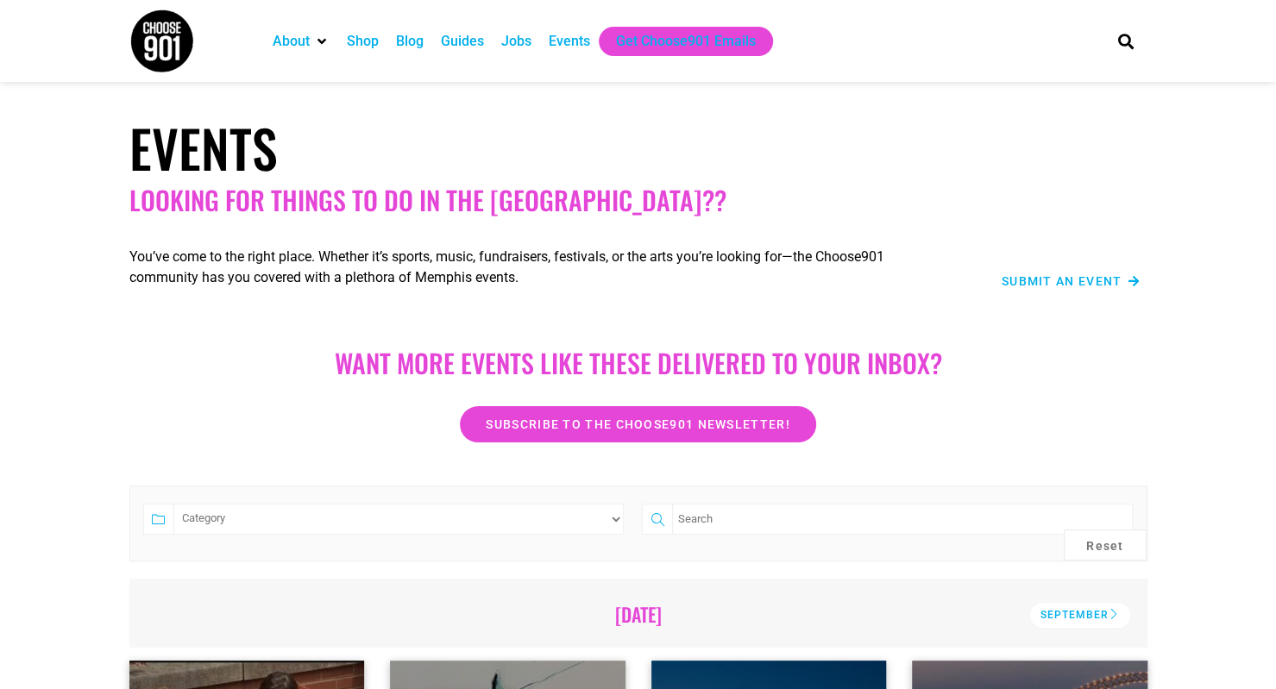
click at [560, 34] on div "Events" at bounding box center [569, 41] width 41 height 21
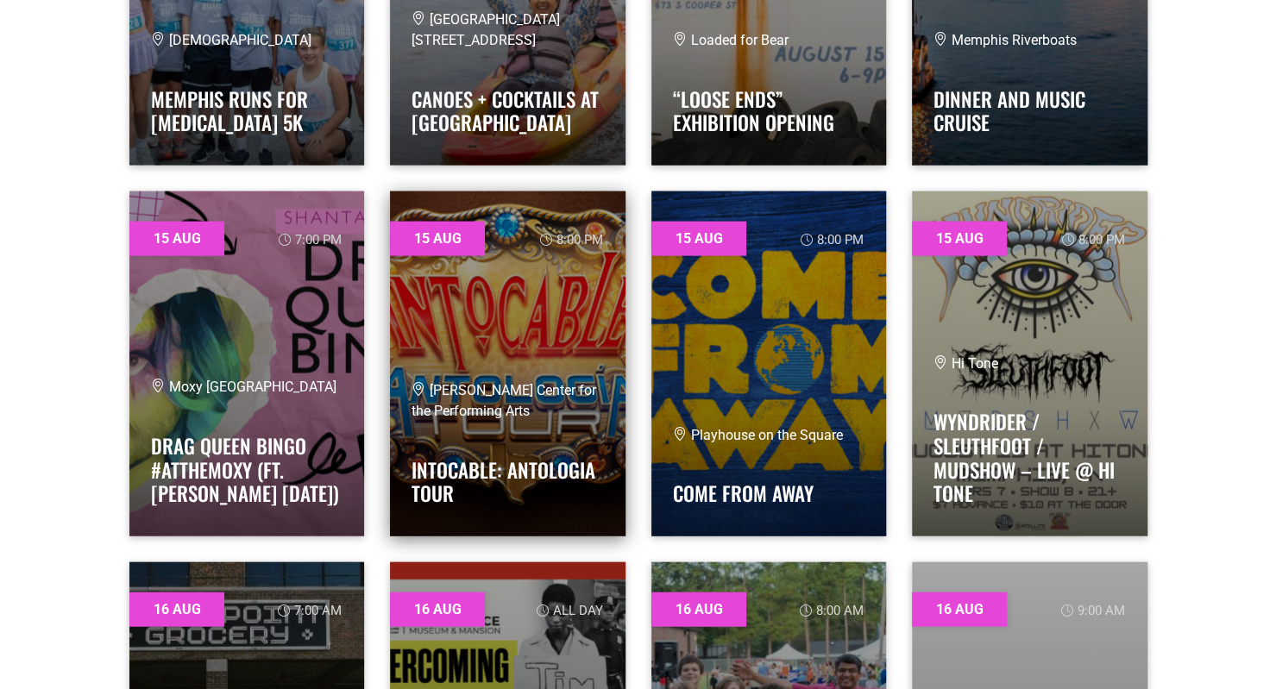
scroll to position [5693, 0]
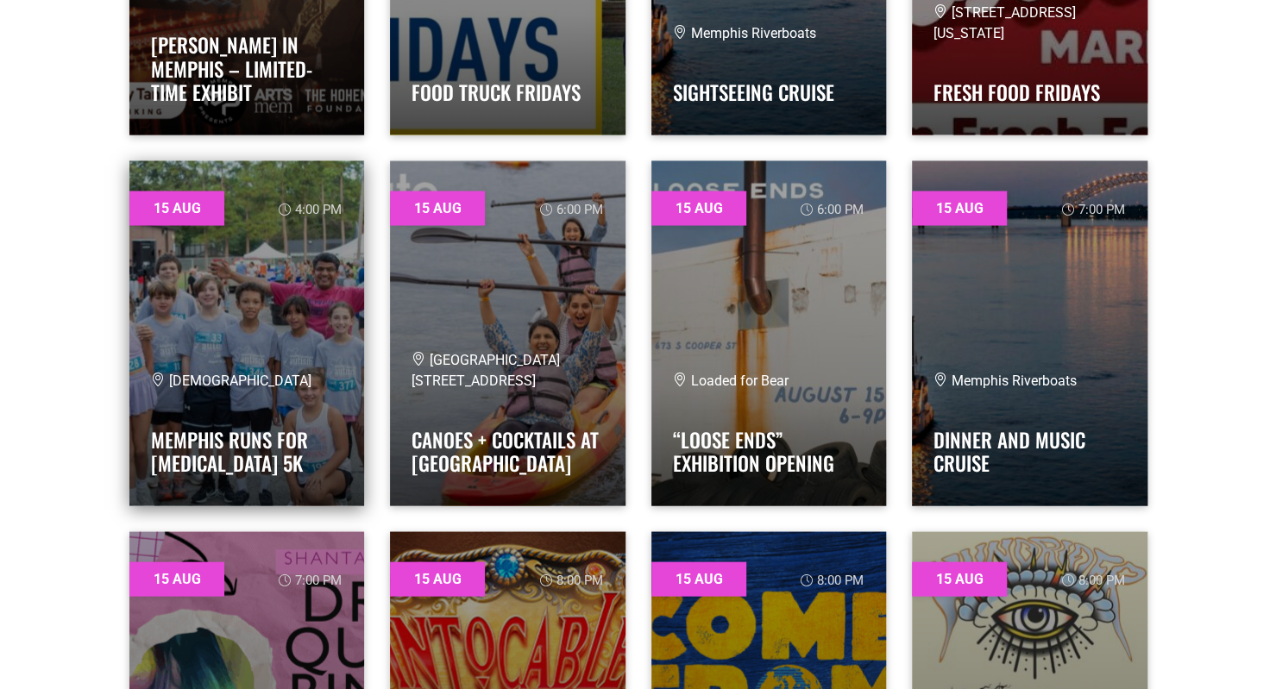
click at [261, 314] on link at bounding box center [246, 332] width 235 height 345
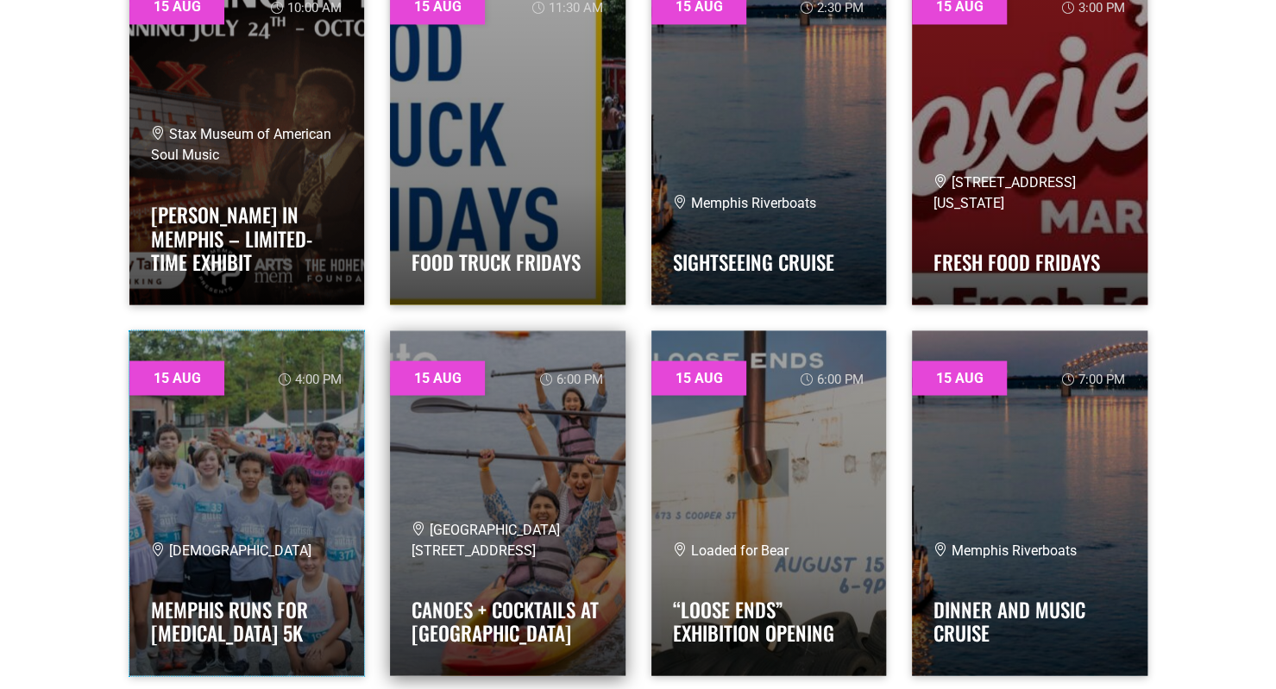
scroll to position [5520, 0]
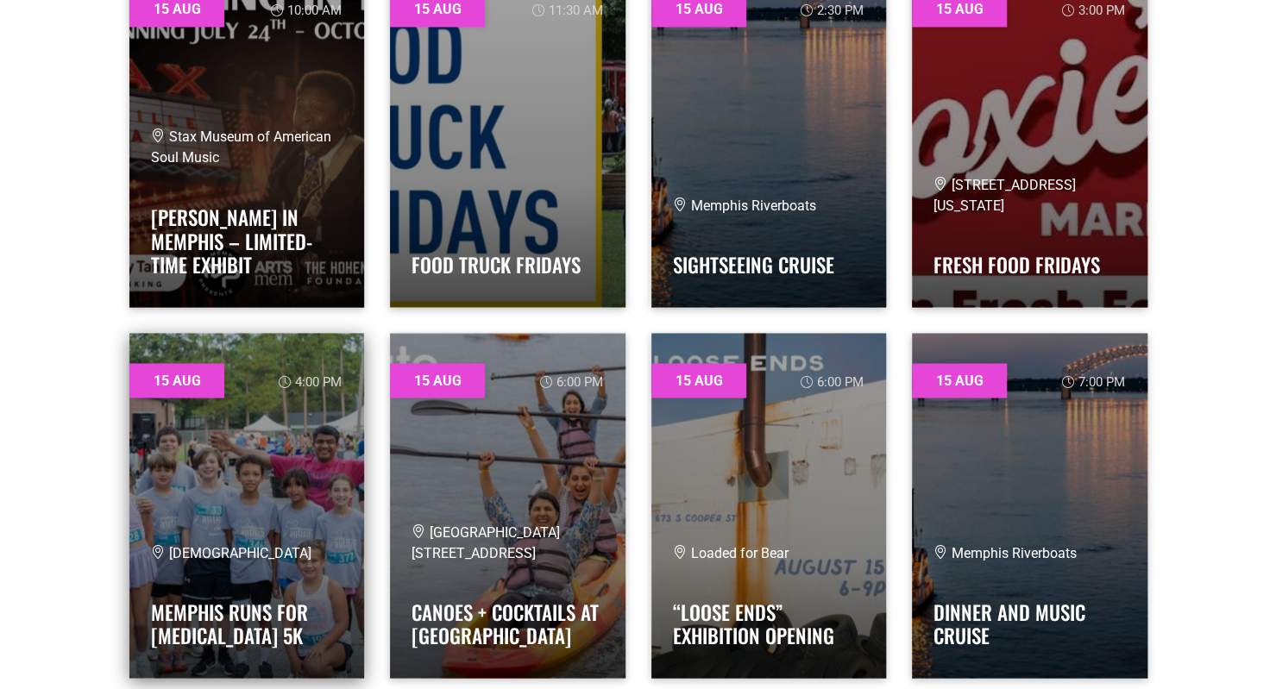
click at [236, 482] on link at bounding box center [246, 505] width 235 height 345
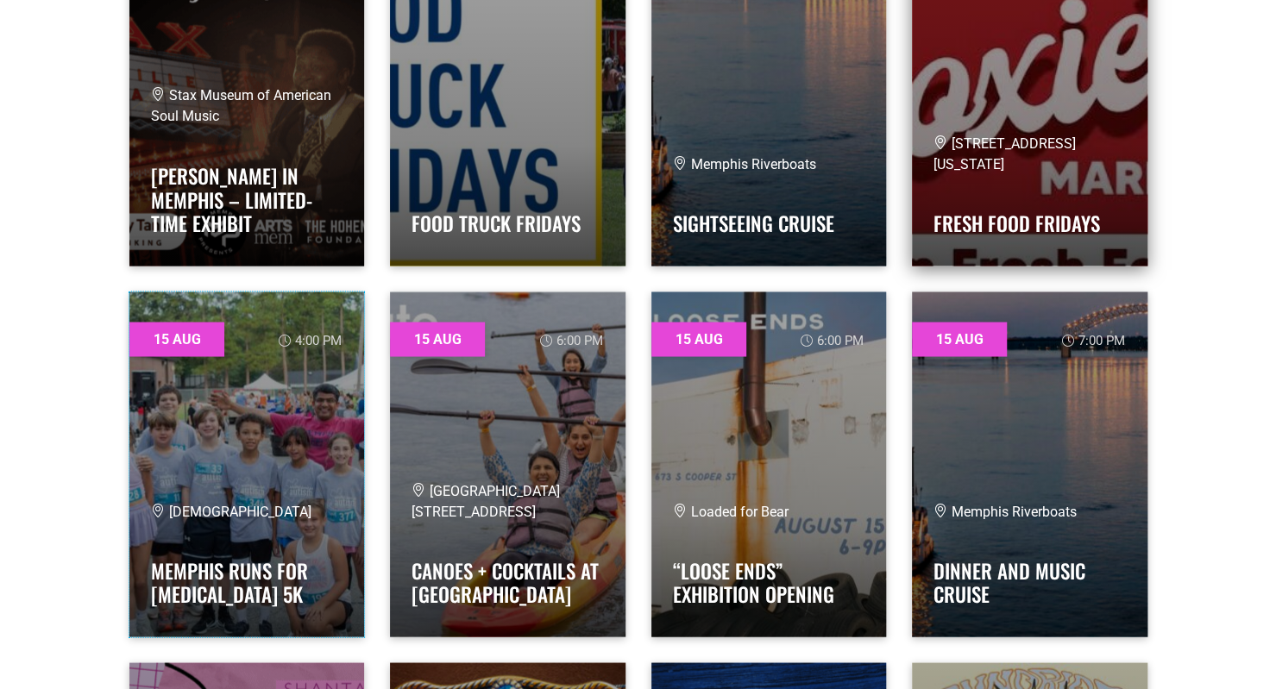
scroll to position [5693, 0]
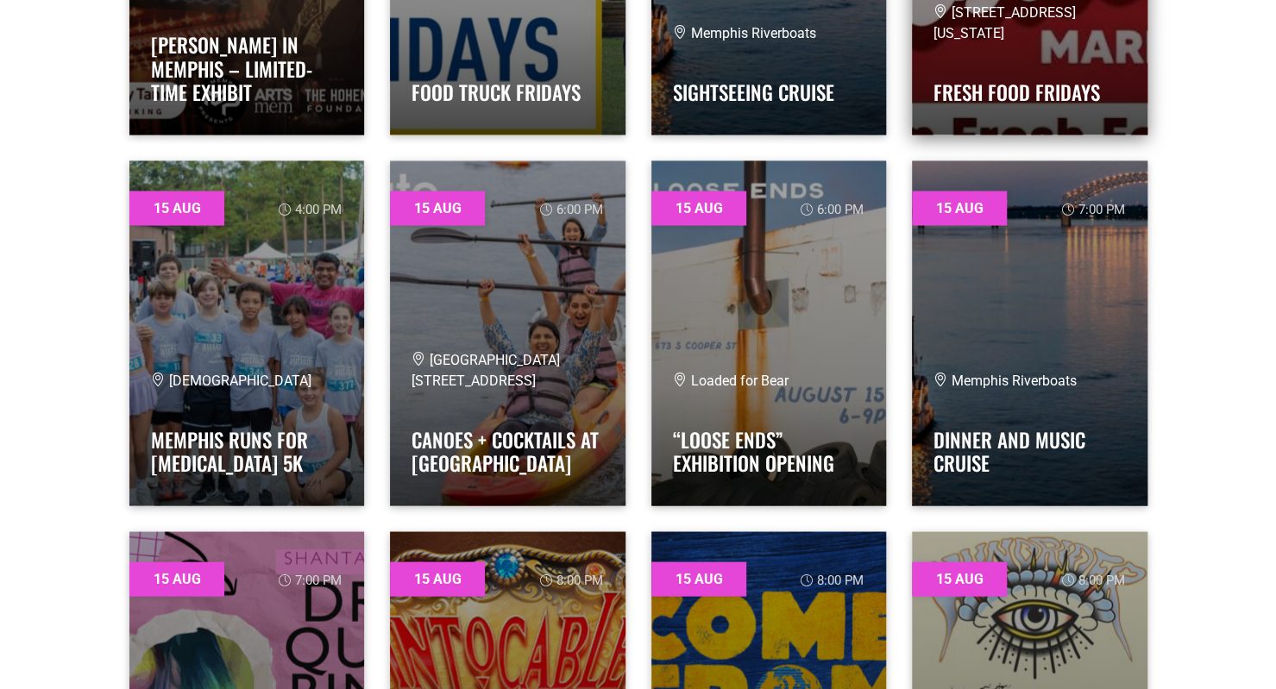
click at [1083, 63] on div "520 N 3rd Street, Memphis, TN, United States, Tennessee 38105 Fresh Food Fridays" at bounding box center [1029, 58] width 192 height 110
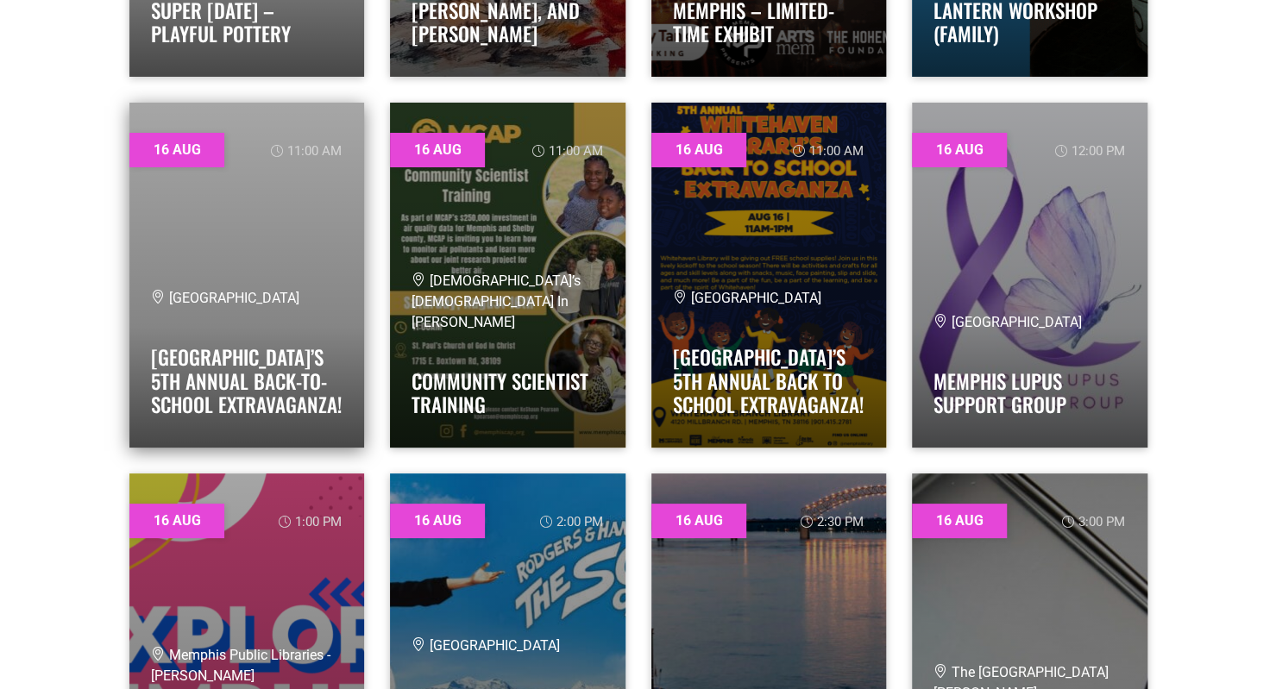
scroll to position [7504, 0]
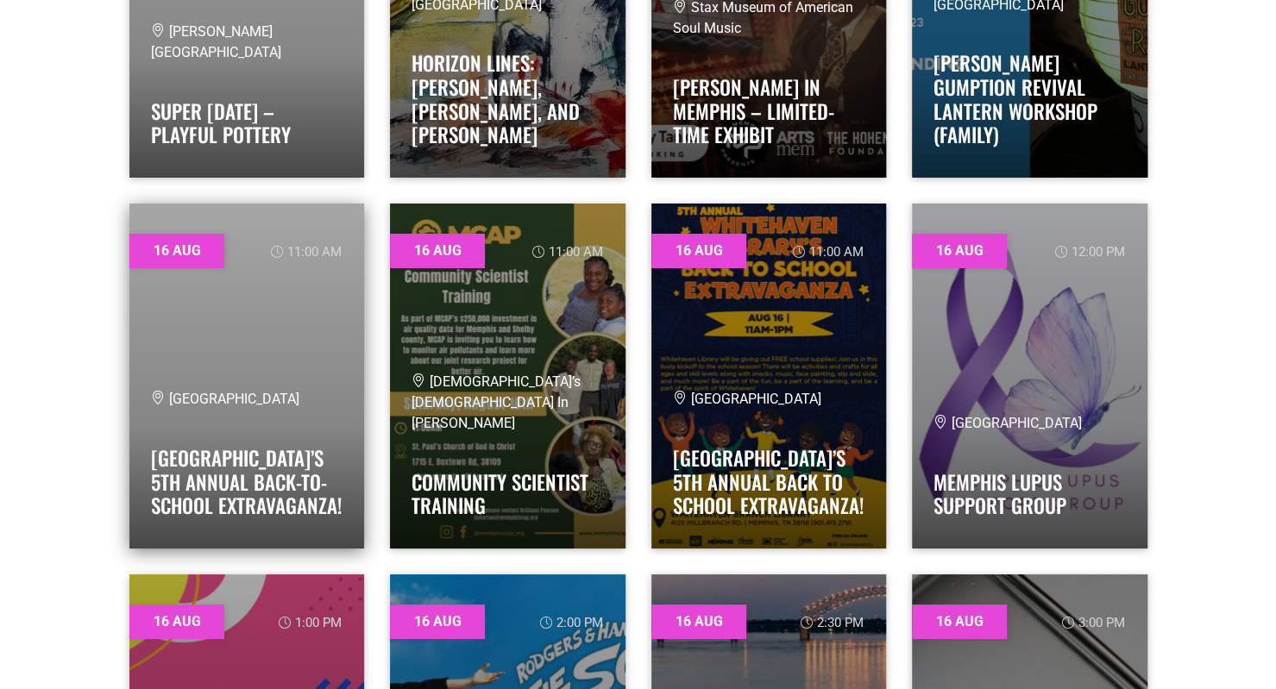
click at [266, 346] on link at bounding box center [246, 376] width 235 height 345
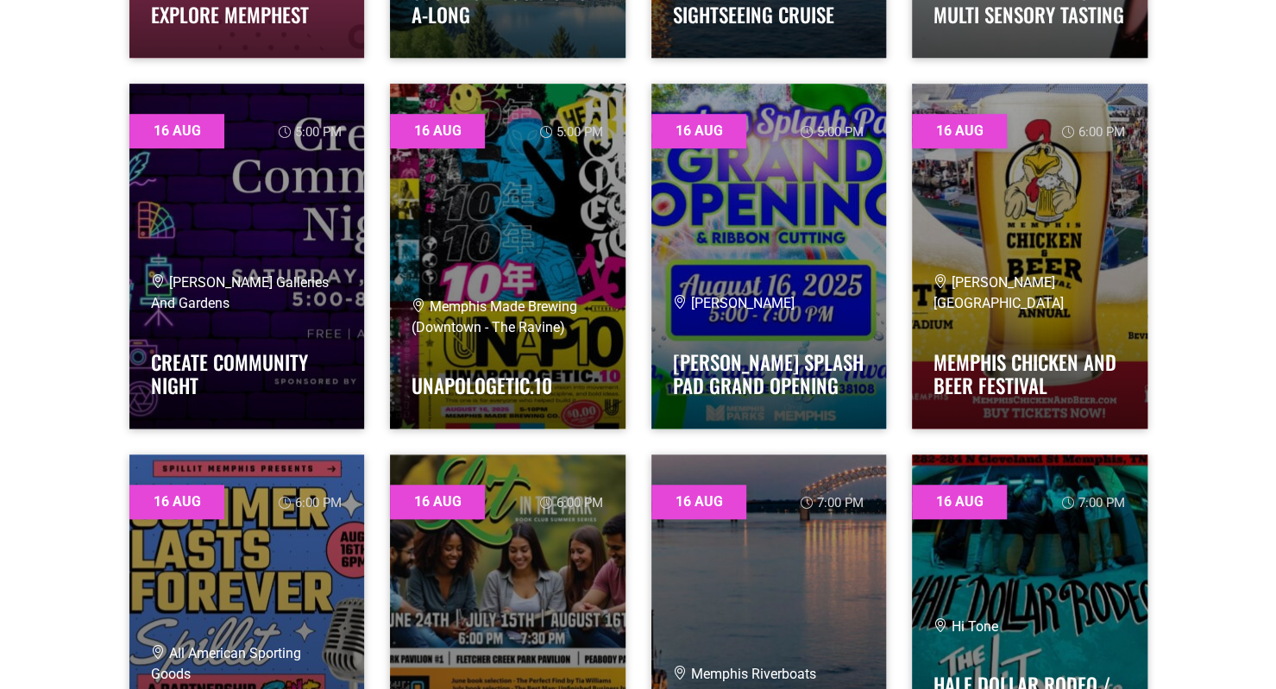
scroll to position [8367, 0]
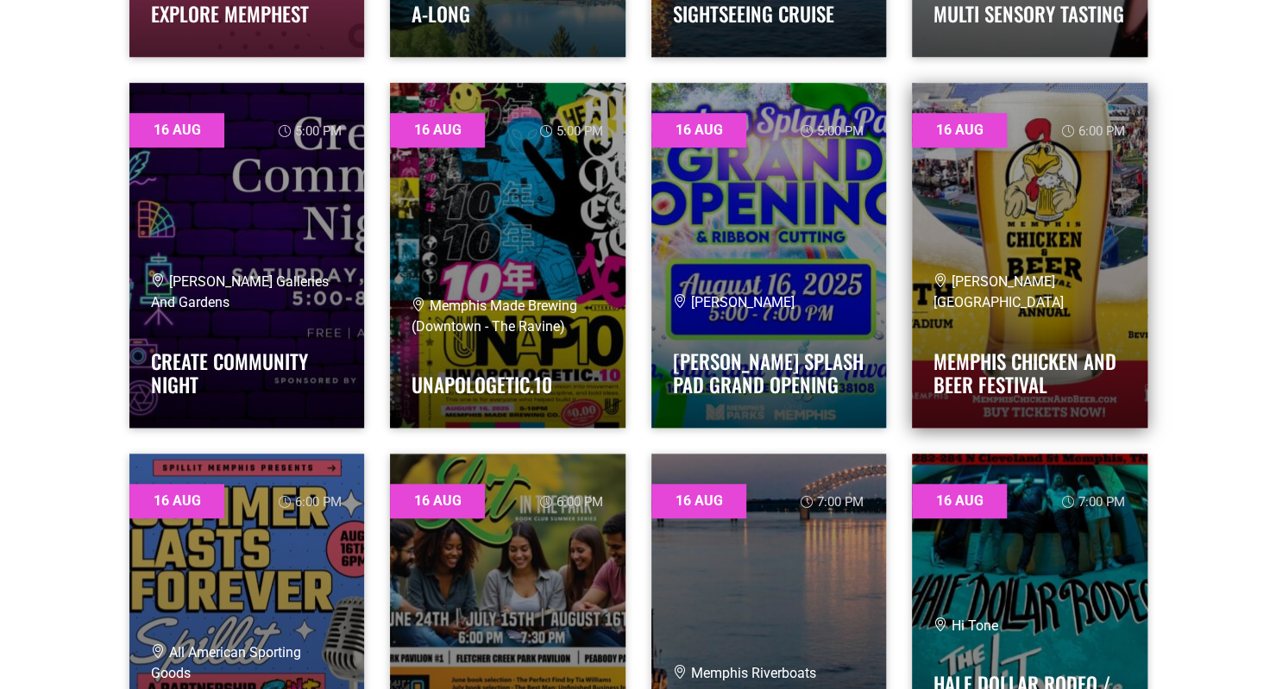
click at [980, 201] on link at bounding box center [1029, 255] width 235 height 345
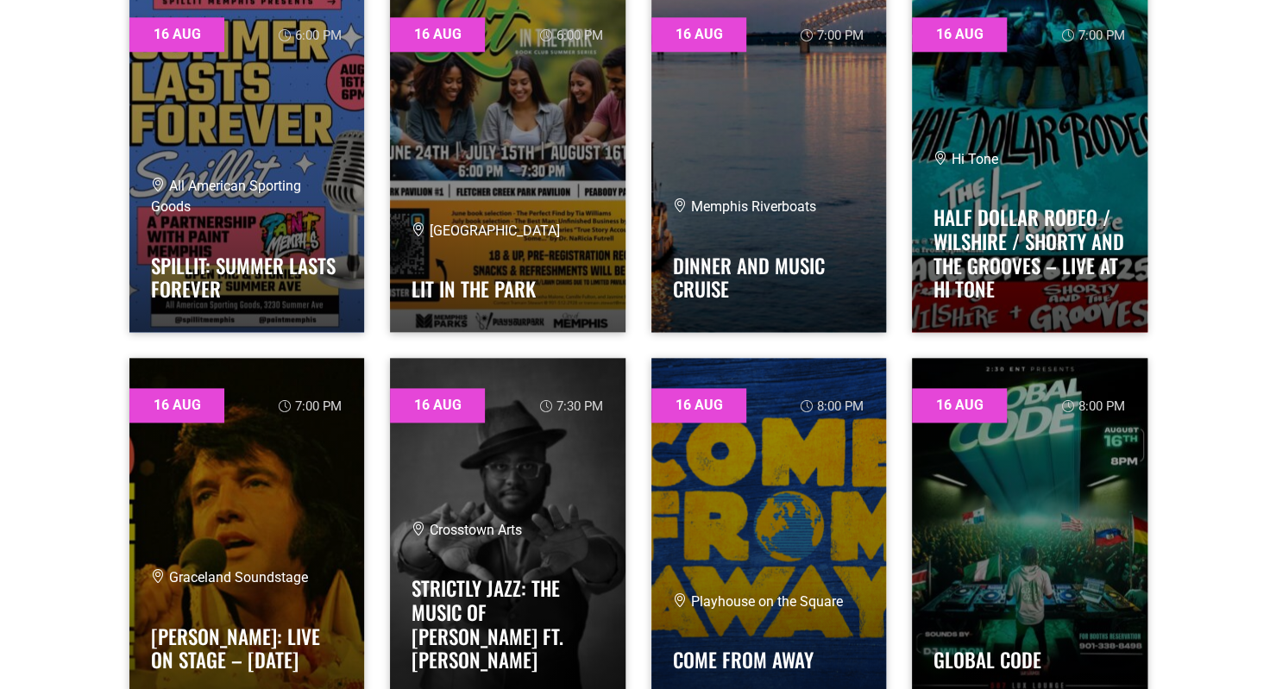
scroll to position [8798, 0]
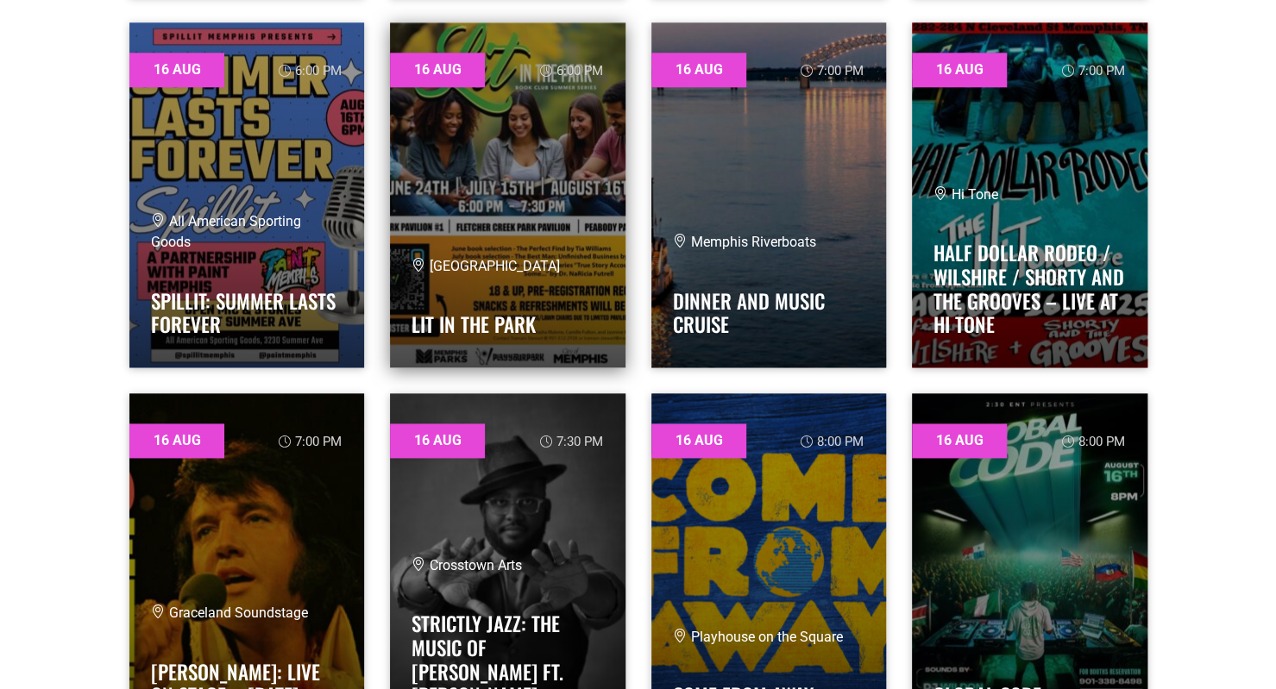
click at [417, 195] on link at bounding box center [507, 194] width 235 height 345
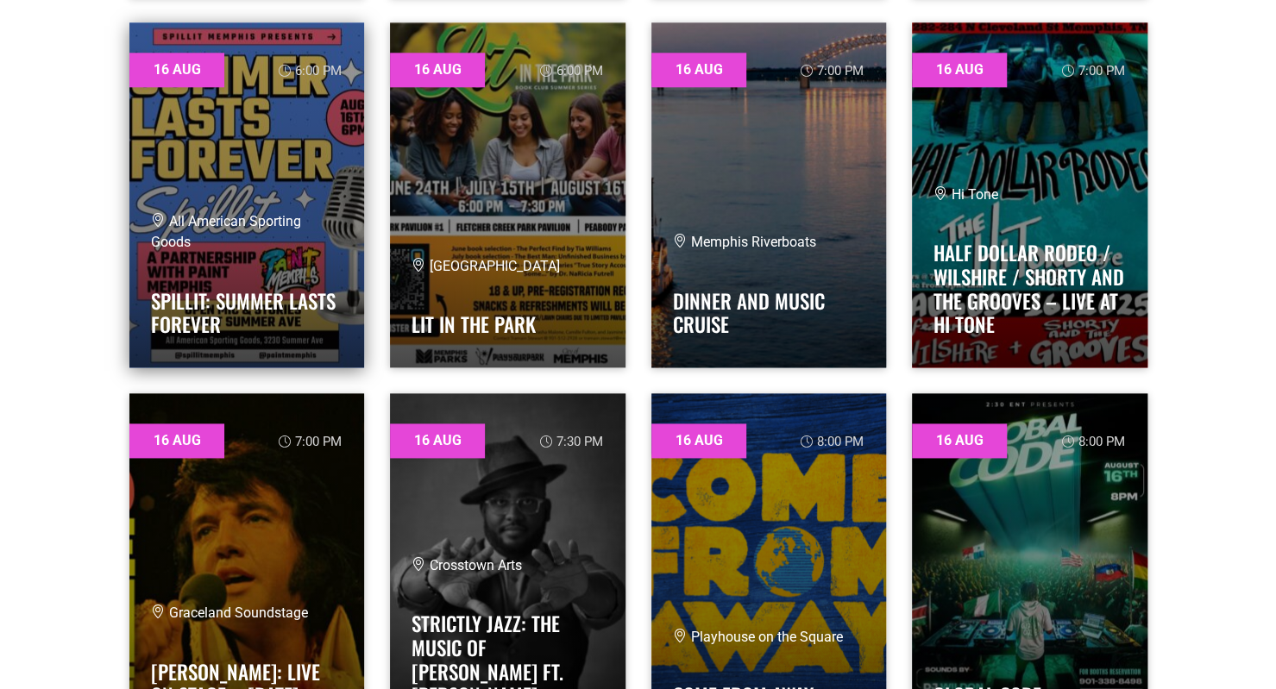
click at [316, 199] on link at bounding box center [246, 194] width 235 height 345
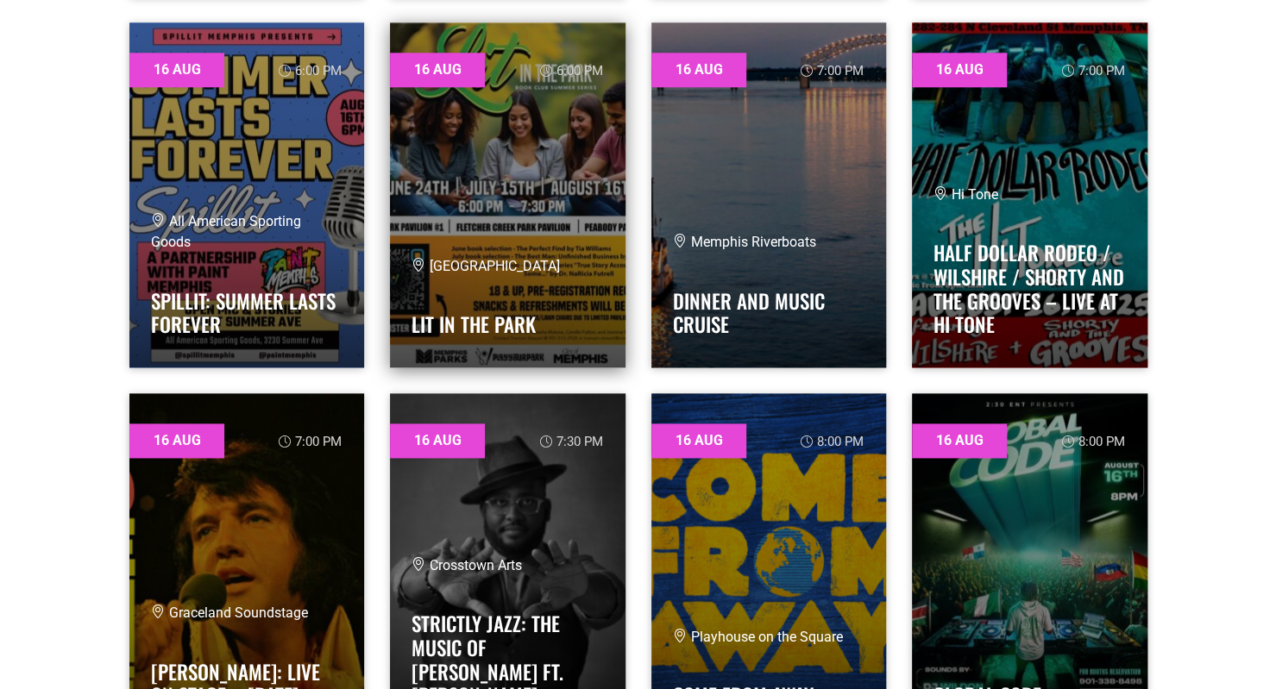
click at [507, 177] on link at bounding box center [507, 194] width 235 height 345
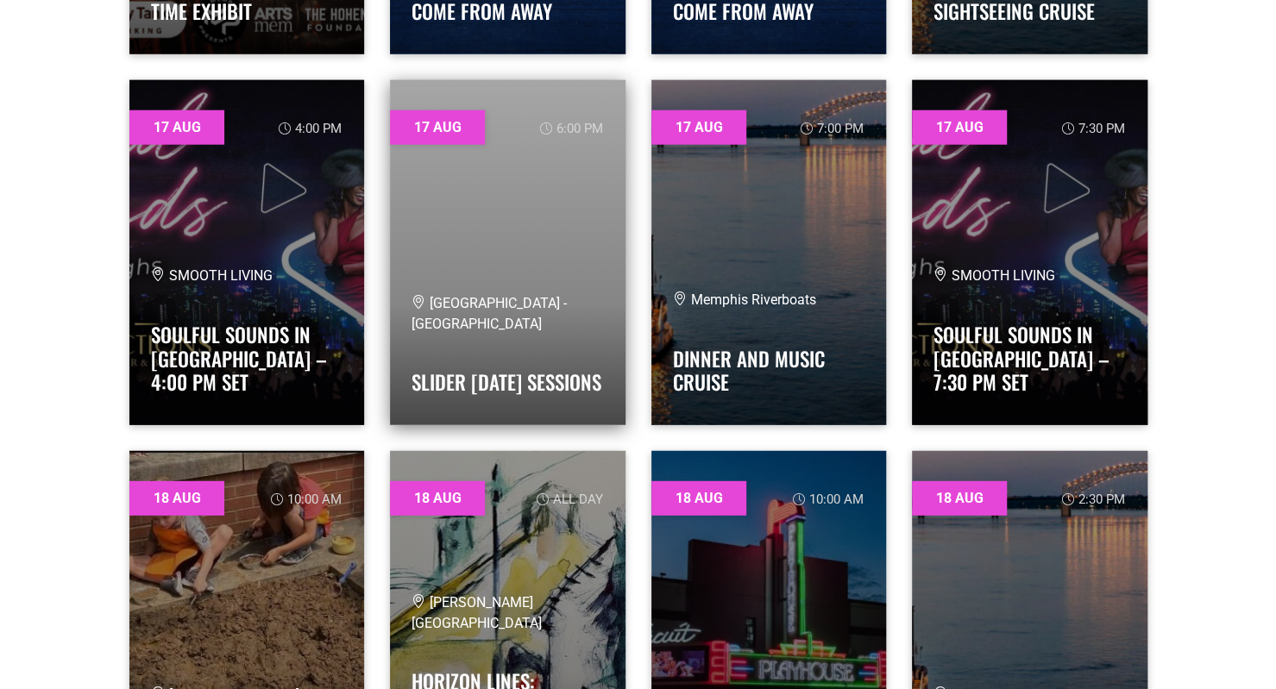
scroll to position [10178, 0]
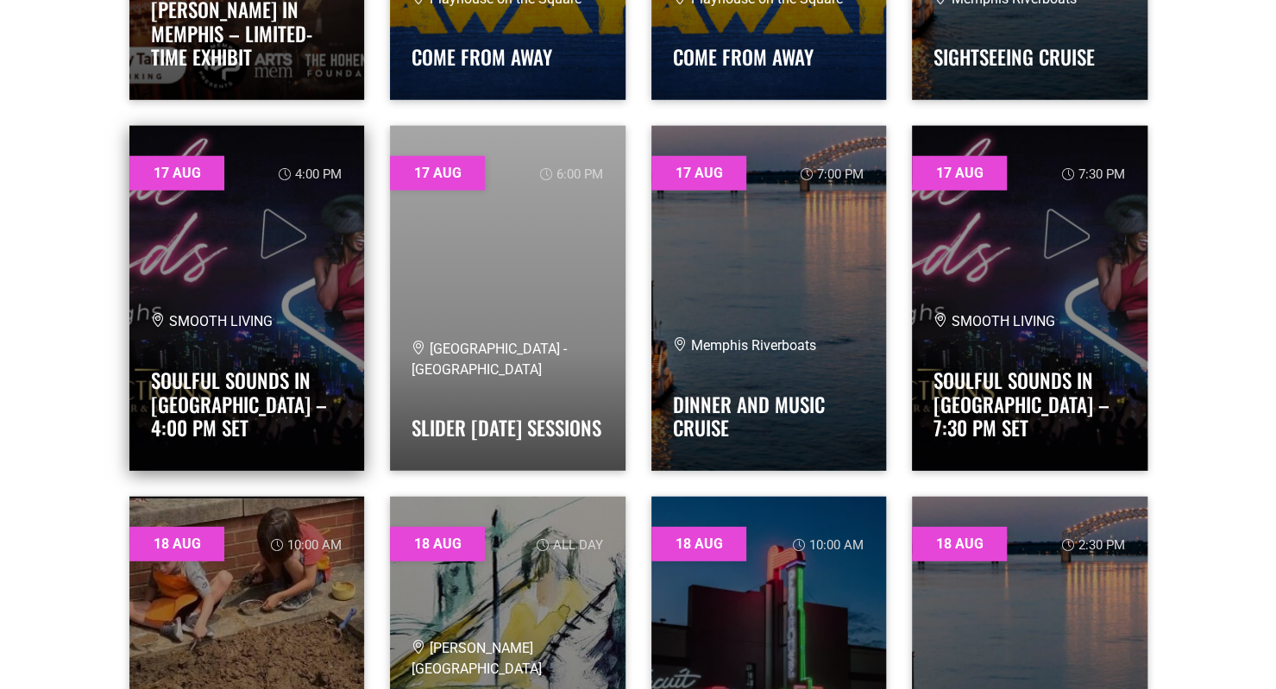
click at [298, 304] on link at bounding box center [246, 298] width 235 height 345
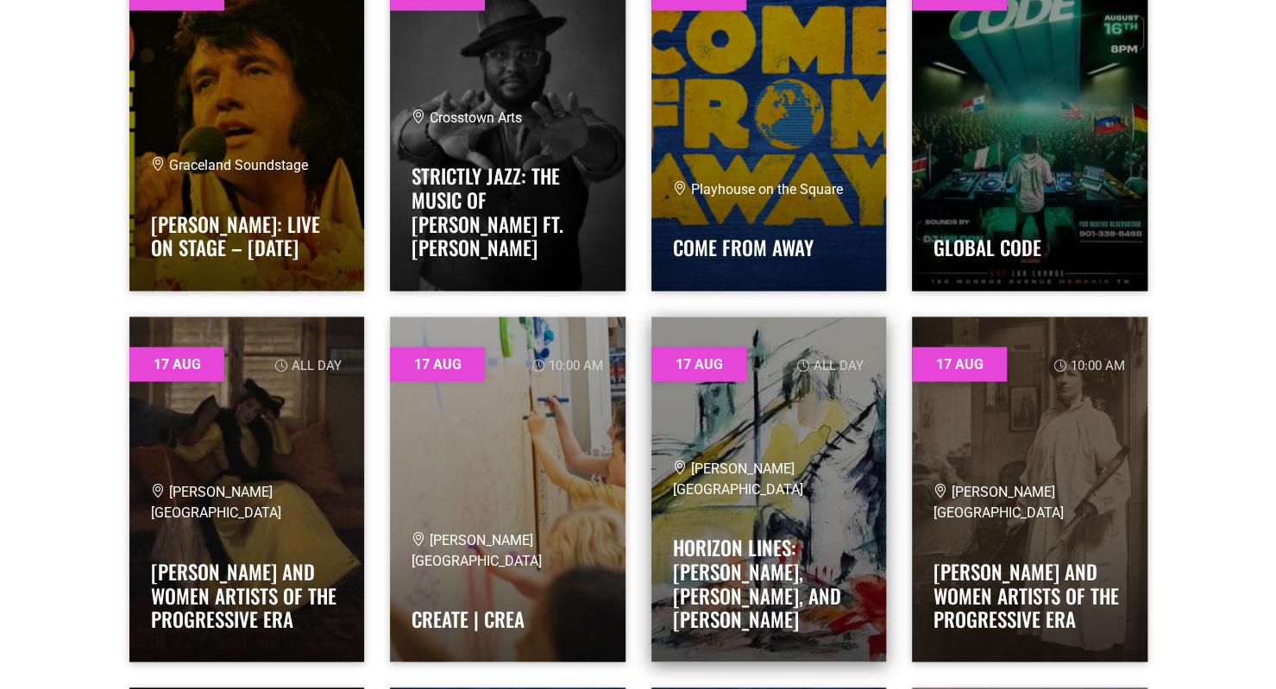
scroll to position [9229, 0]
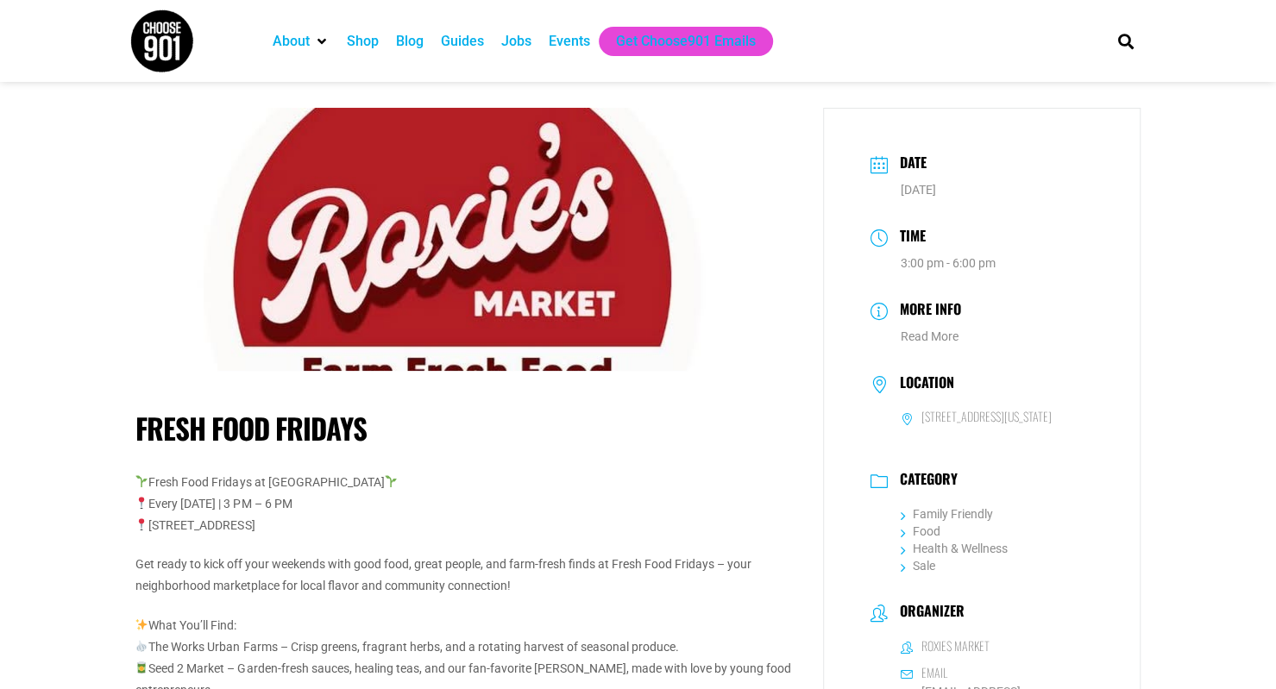
click at [241, 412] on h1 "Fresh Food Fridays" at bounding box center [466, 428] width 662 height 35
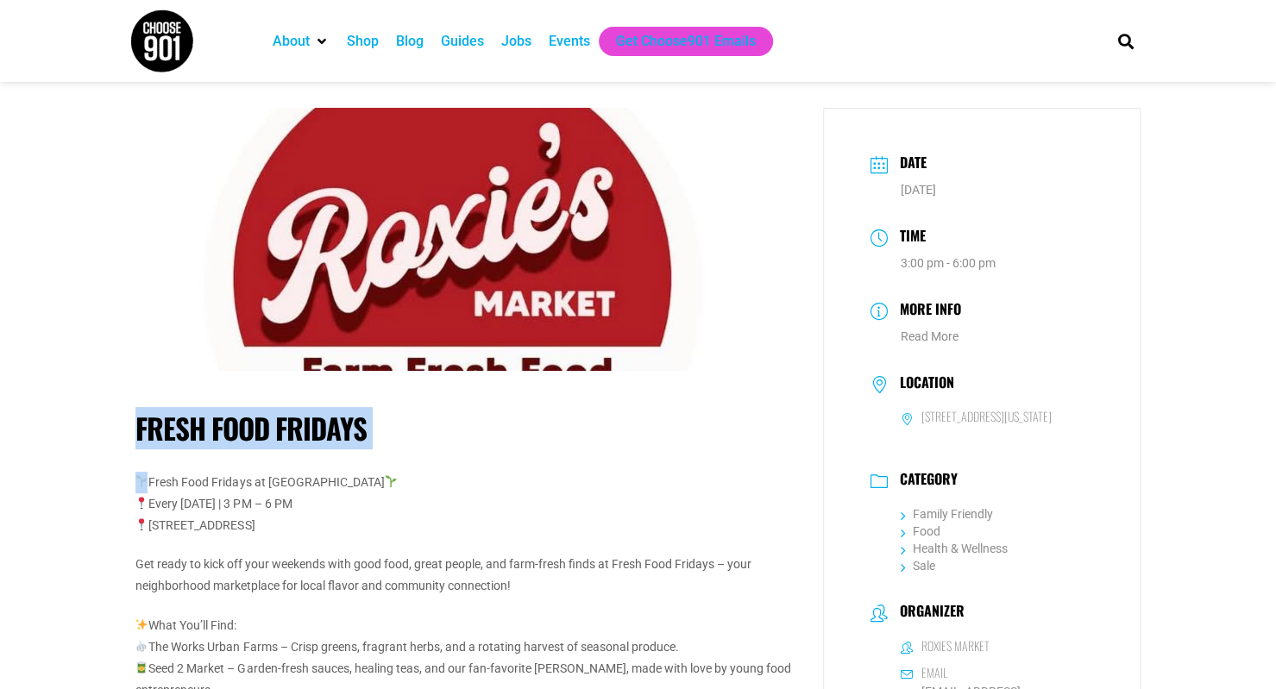
click at [241, 412] on h1 "Fresh Food Fridays" at bounding box center [466, 428] width 662 height 35
copy div "Fresh Food Fridays"
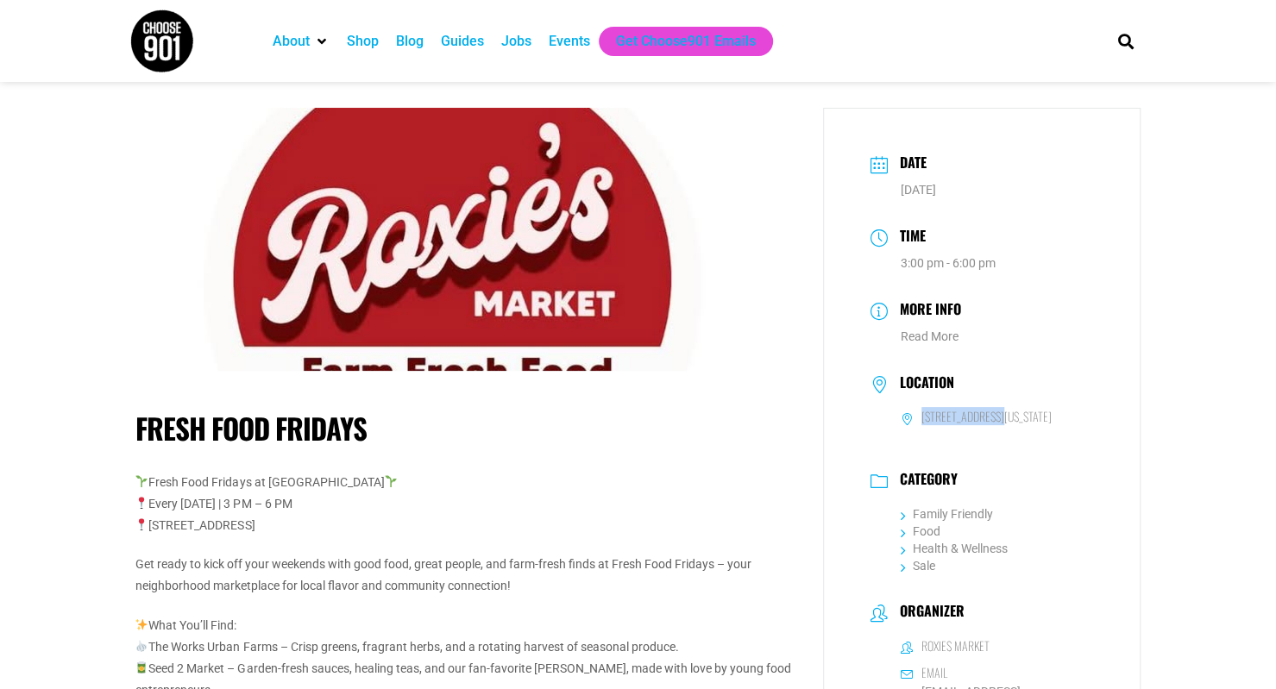
drag, startPoint x: 896, startPoint y: 440, endPoint x: 980, endPoint y: 436, distance: 83.7
click at [980, 427] on dd "520 N 3rd Street, Memphis, TN, United States, Tennessee 38105" at bounding box center [981, 418] width 223 height 18
copy h6 "520 N 3rd Street"
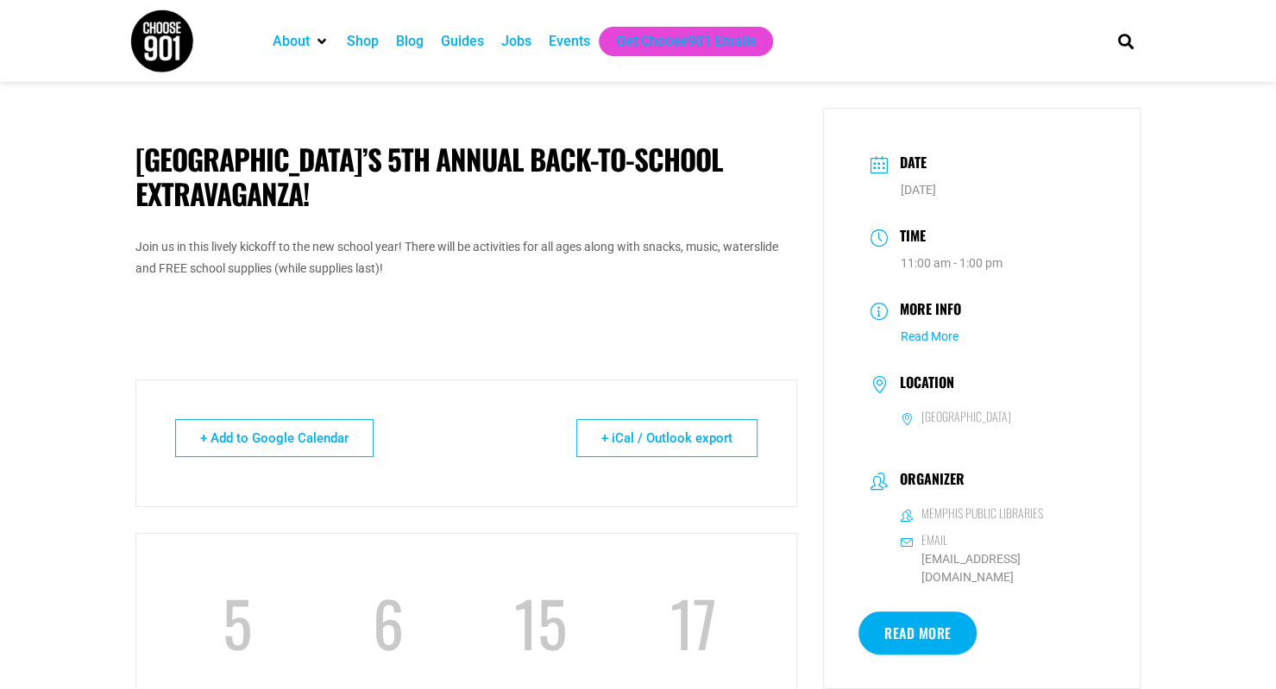
click at [942, 342] on link "Read More" at bounding box center [929, 336] width 58 height 14
click at [354, 160] on h1 "[GEOGRAPHIC_DATA]’s 5th Annual Back-to-School Extravaganza!" at bounding box center [466, 176] width 662 height 68
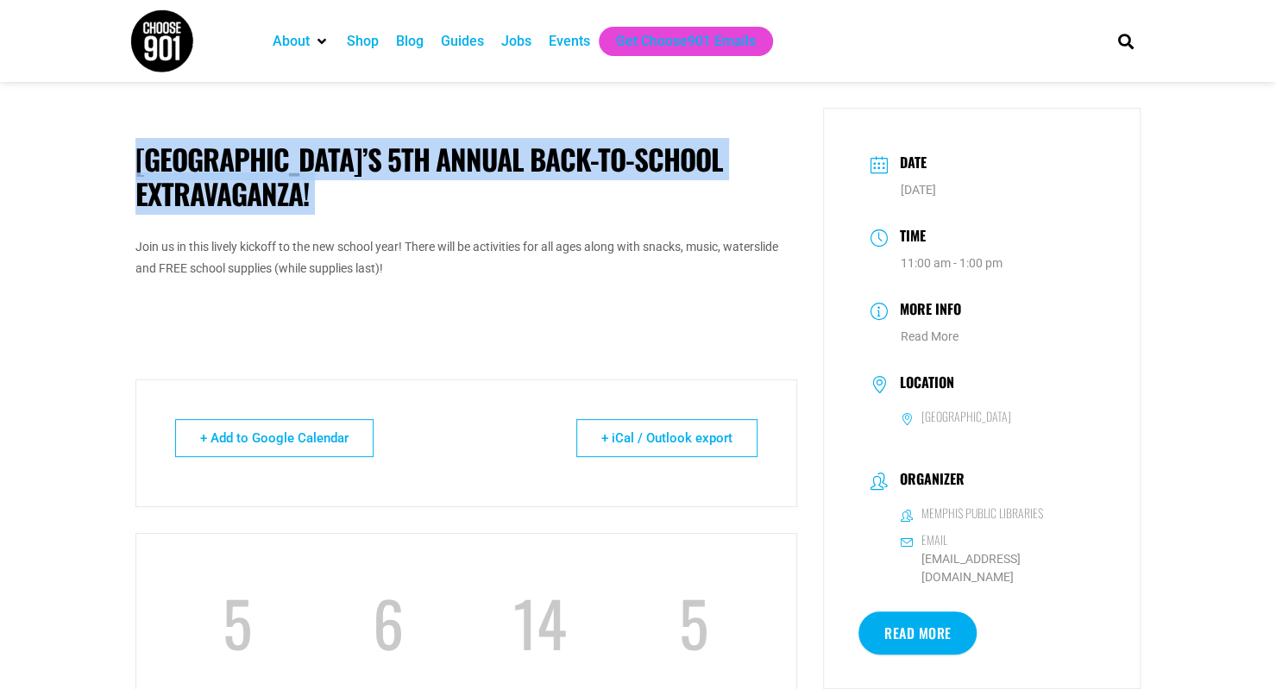
click at [354, 160] on h1 "[GEOGRAPHIC_DATA]’s 5th Annual Back-to-School Extravaganza!" at bounding box center [466, 176] width 662 height 68
copy div "[GEOGRAPHIC_DATA]’s 5th Annual Back-to-School Extravaganza!"
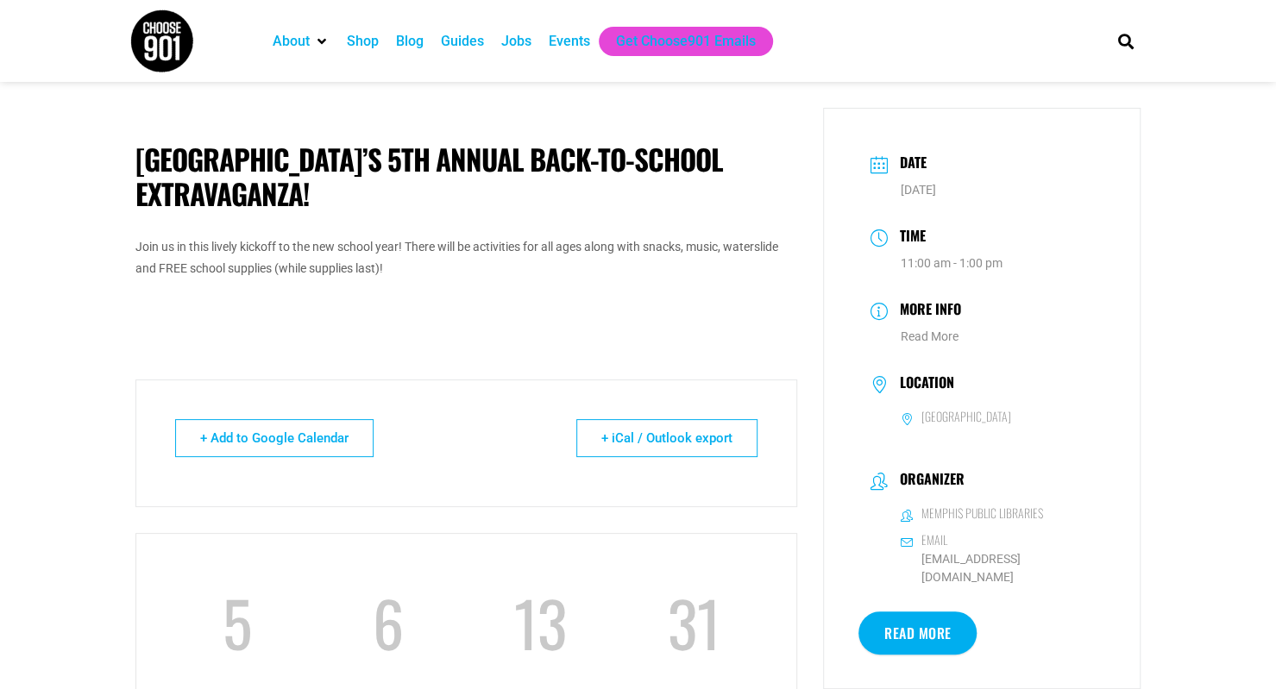
click at [982, 417] on h6 "[GEOGRAPHIC_DATA]" at bounding box center [966, 417] width 90 height 16
copy div "[GEOGRAPHIC_DATA]"
